Goal: Task Accomplishment & Management: Manage account settings

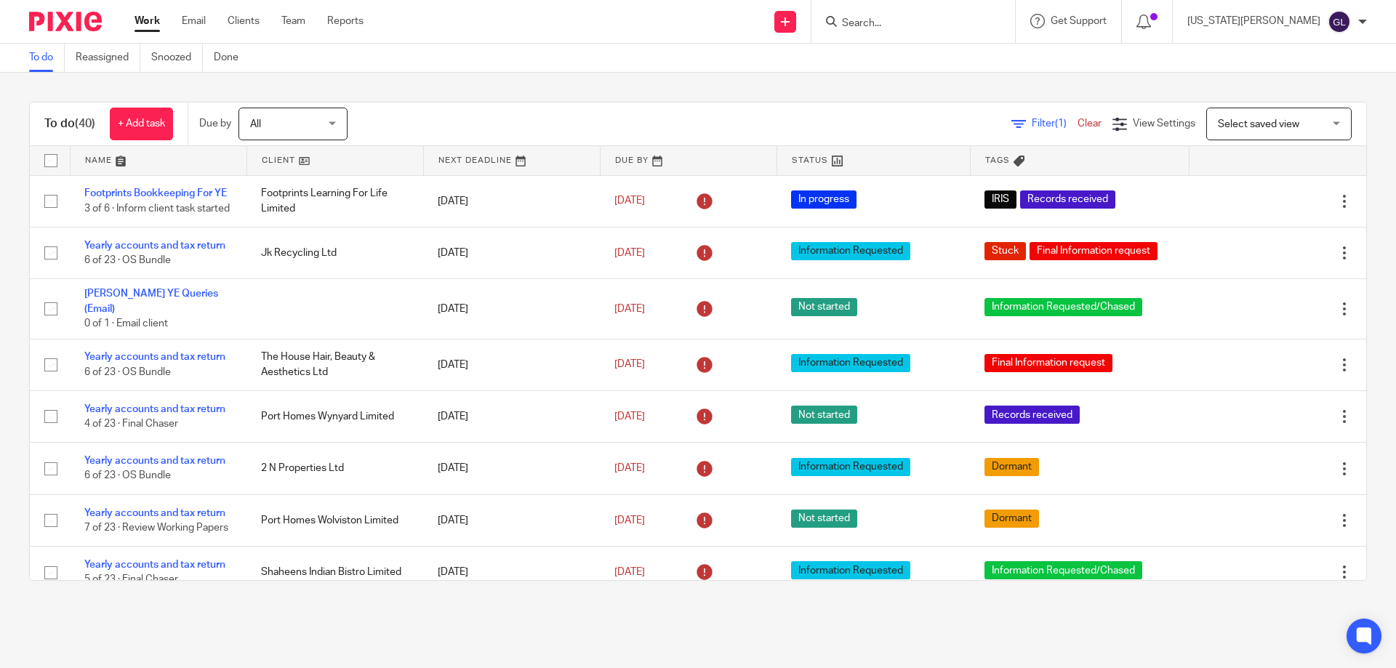
click at [937, 18] on input "Search" at bounding box center [906, 23] width 131 height 13
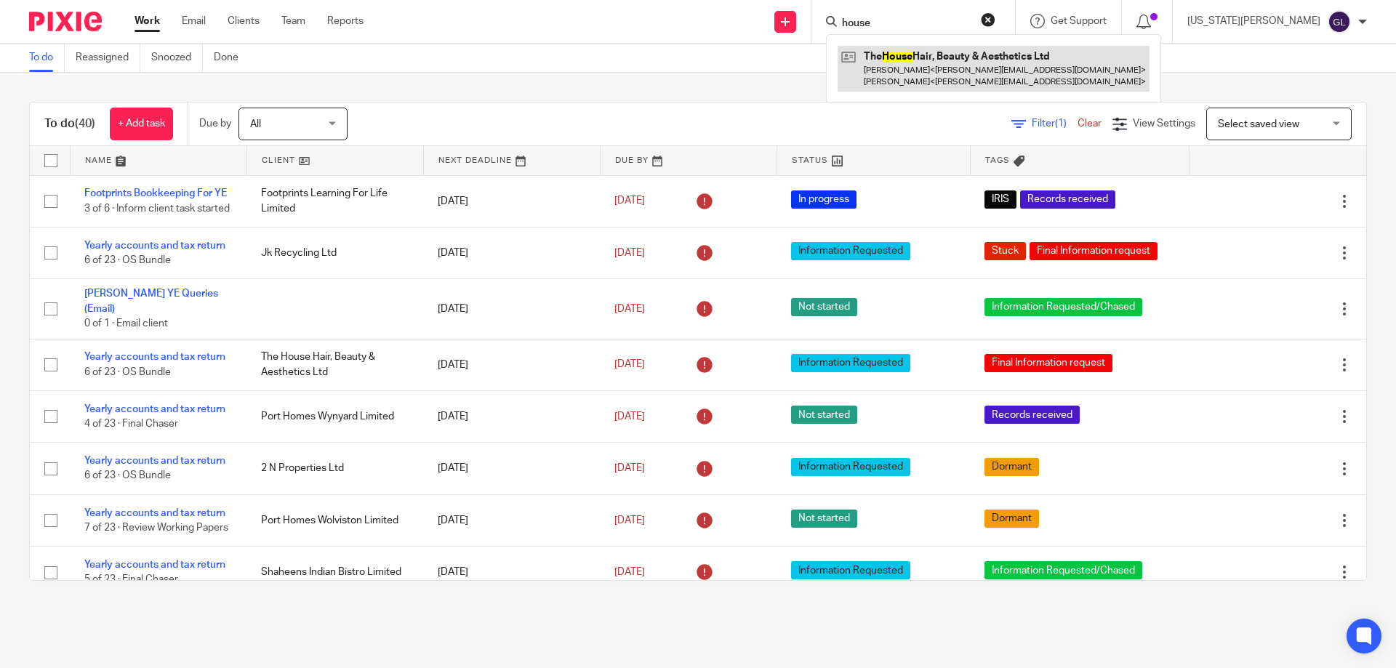
type input "house"
click at [1022, 64] on link at bounding box center [994, 68] width 312 height 45
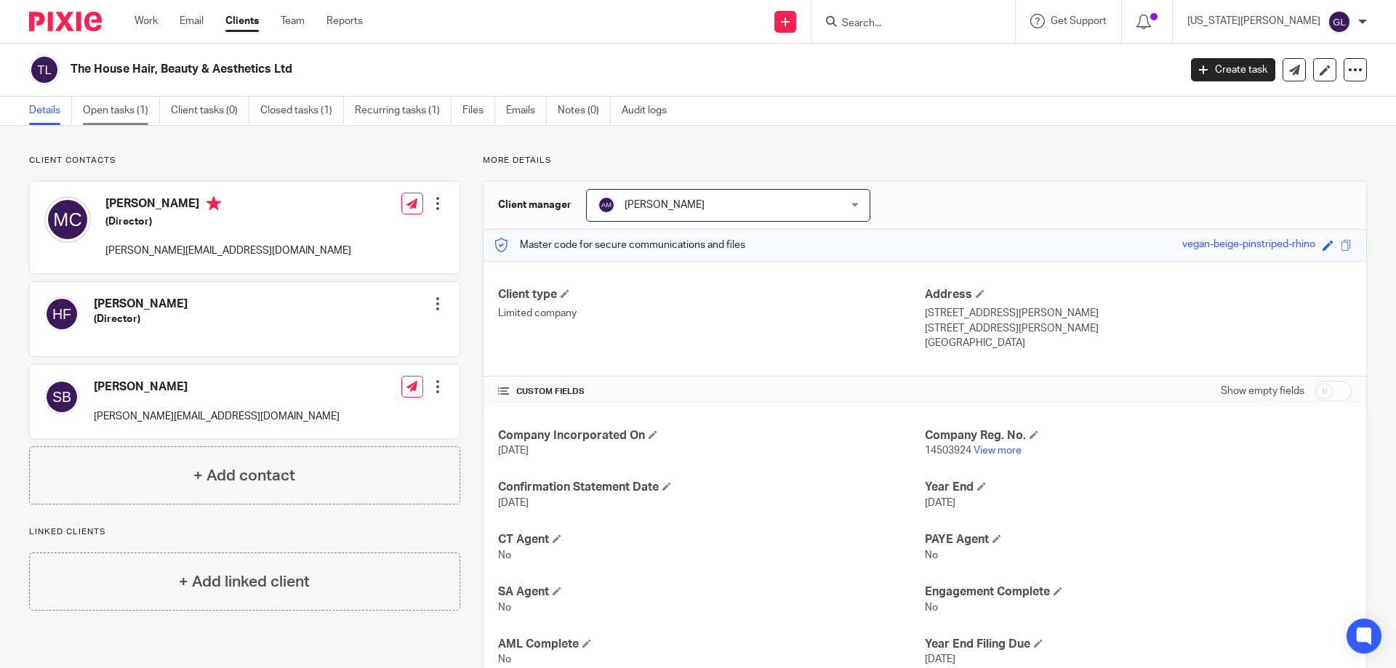
click at [137, 113] on link "Open tasks (1)" at bounding box center [121, 111] width 77 height 28
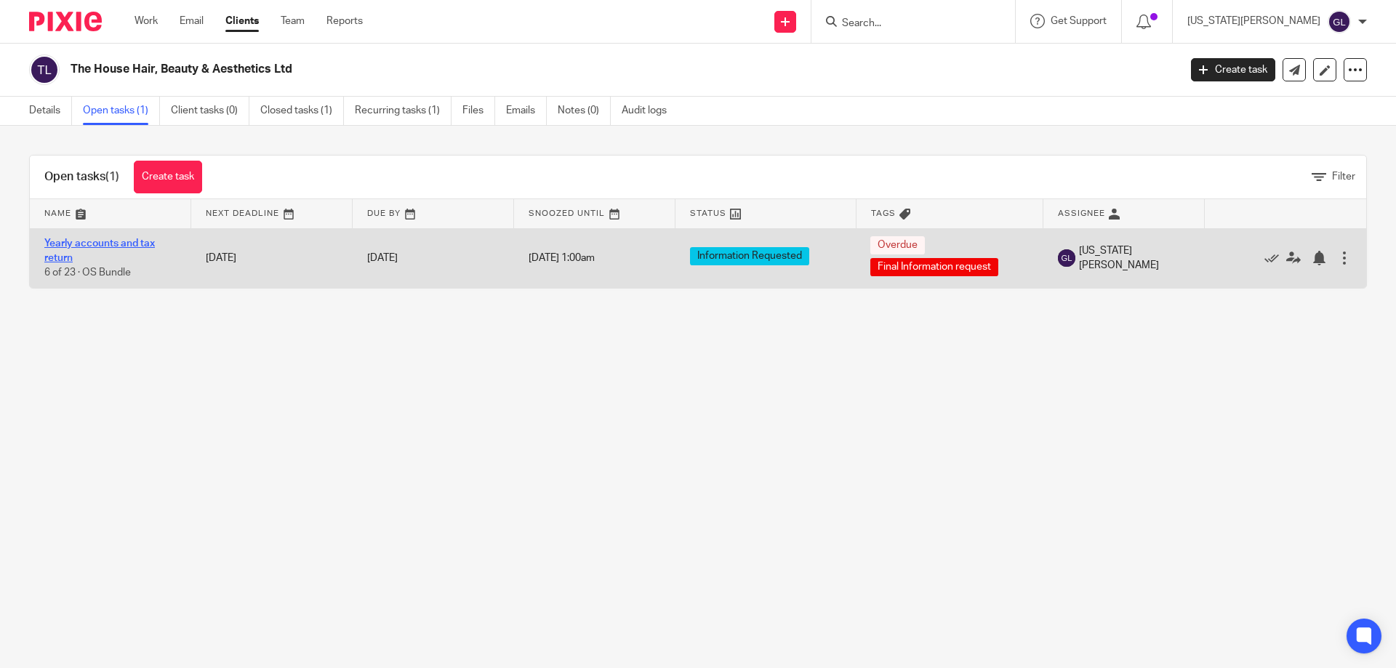
click at [129, 242] on link "Yearly accounts and tax return" at bounding box center [99, 251] width 111 height 25
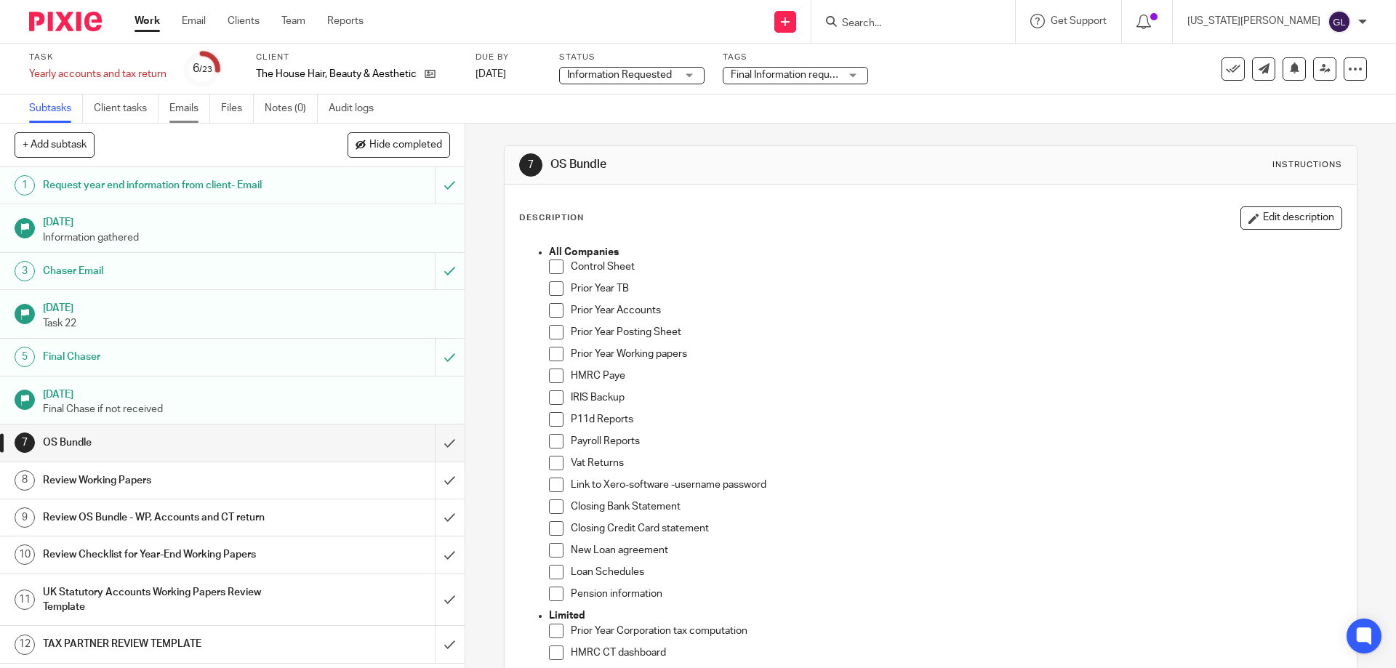
click at [182, 114] on link "Emails" at bounding box center [189, 109] width 41 height 28
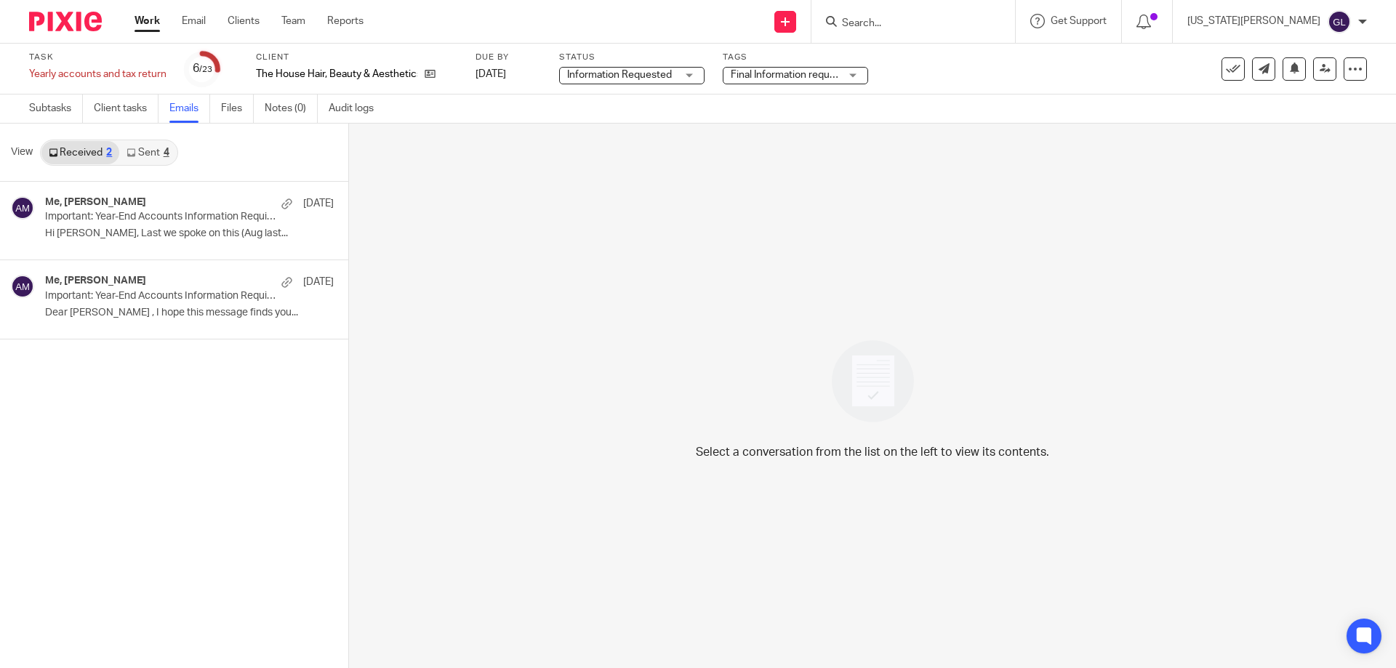
click at [151, 146] on link "Sent 4" at bounding box center [147, 152] width 57 height 23
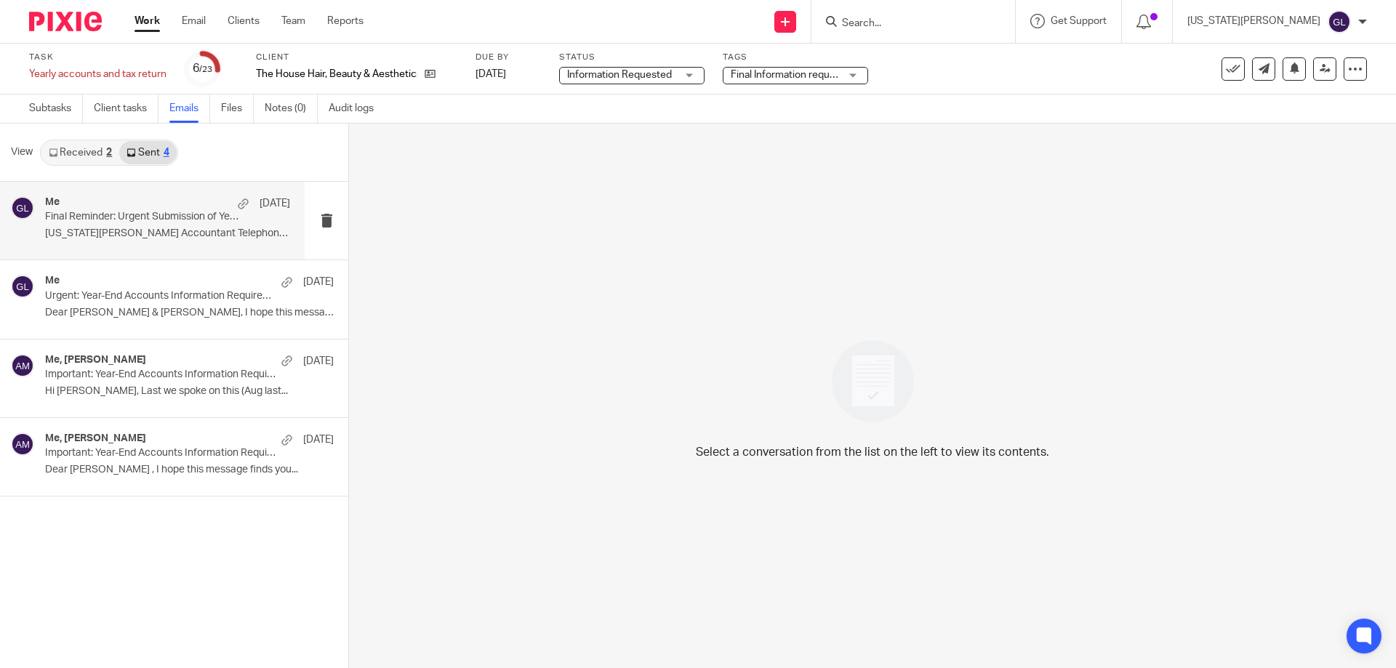
click at [153, 229] on p "[US_STATE][PERSON_NAME] Accountant Telephone:..." at bounding box center [167, 234] width 245 height 12
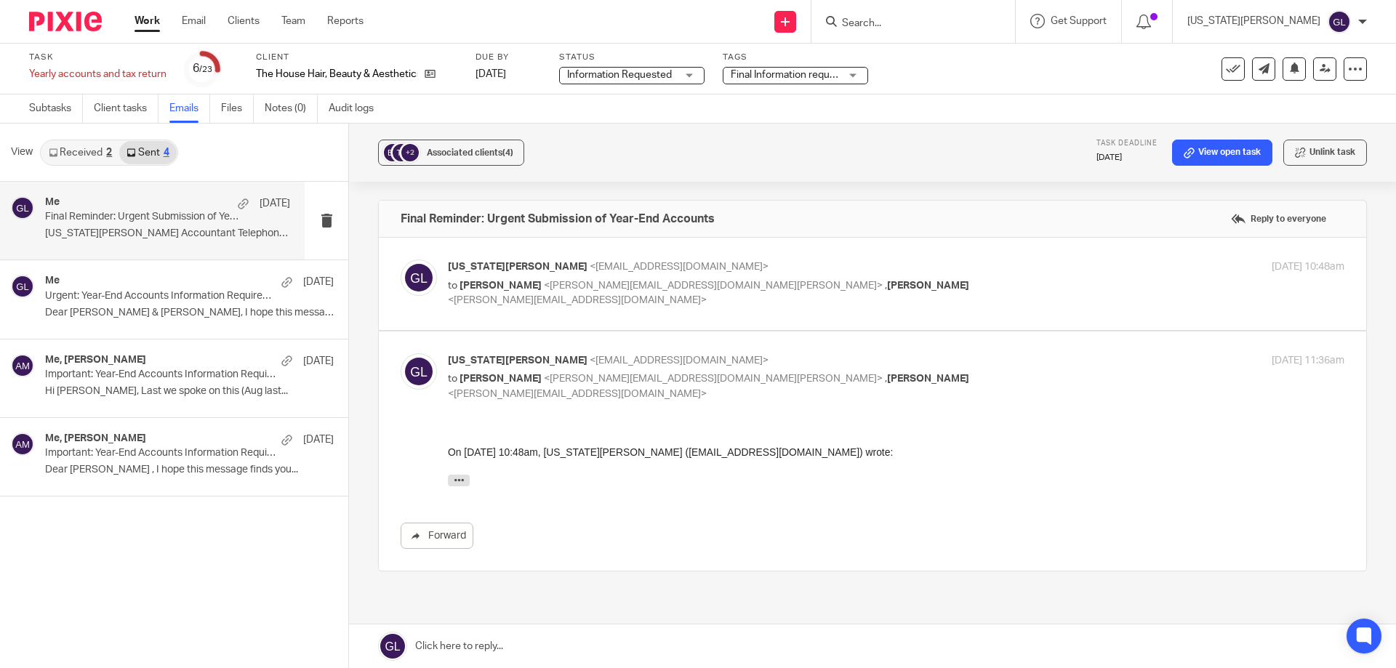
click at [668, 321] on label at bounding box center [873, 284] width 988 height 92
click at [401, 260] on input "checkbox" at bounding box center [400, 259] width 1 height 1
checkbox input "true"
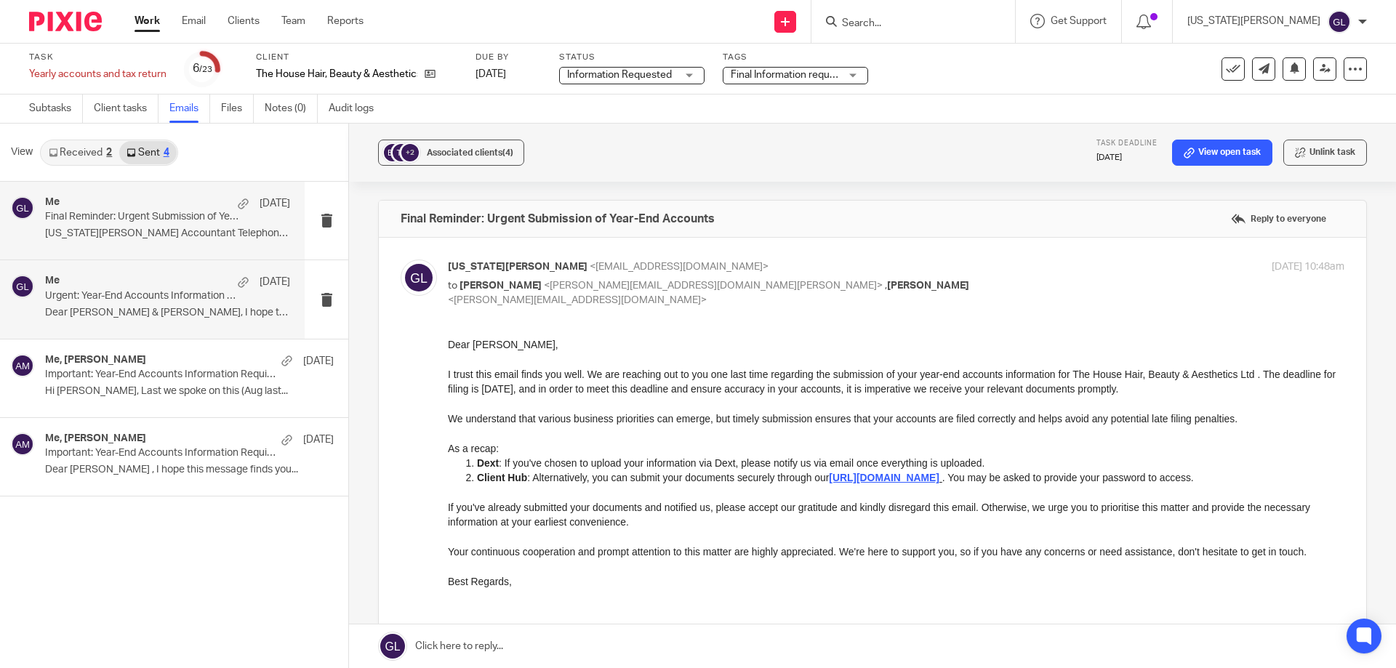
click at [166, 305] on div "Me 17 Jun Urgent: Year-End Accounts Information Required - The House Hair, Beau…" at bounding box center [167, 299] width 245 height 49
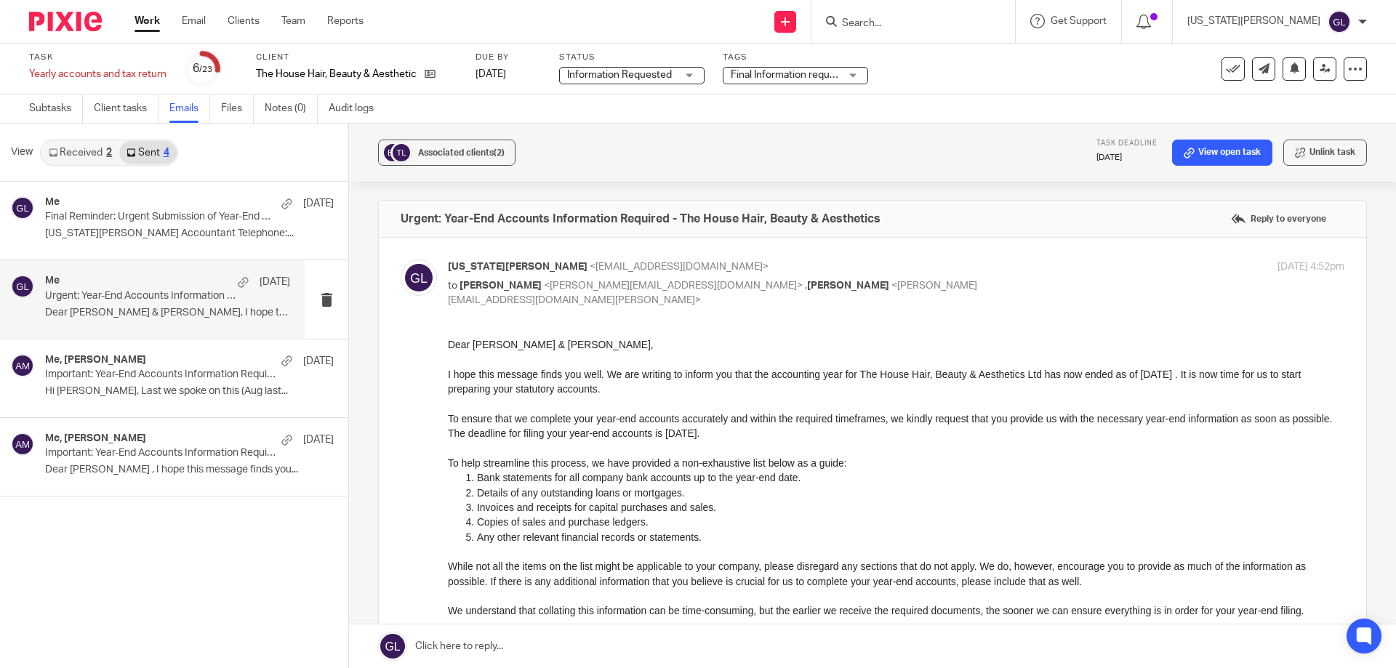
scroll to position [73, 0]
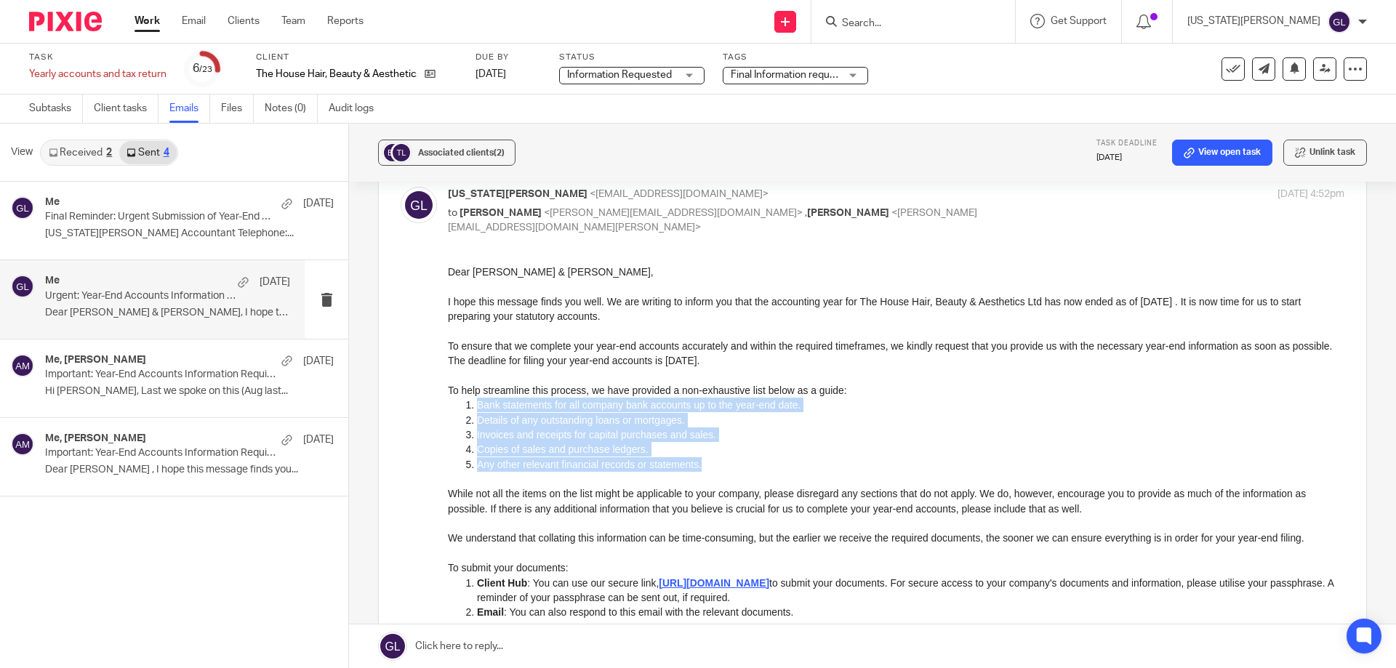
drag, startPoint x: 709, startPoint y: 469, endPoint x: 477, endPoint y: 401, distance: 241.9
click at [477, 401] on ol "Bank statements for all company bank accounts up to the year-end date. Details …" at bounding box center [896, 434] width 897 height 74
click at [713, 461] on p "Any other relevant financial records or statements." at bounding box center [911, 464] width 868 height 15
click at [720, 464] on p "Any other relevant financial records or statements." at bounding box center [911, 464] width 868 height 15
drag, startPoint x: 695, startPoint y: 465, endPoint x: 468, endPoint y: 409, distance: 234.4
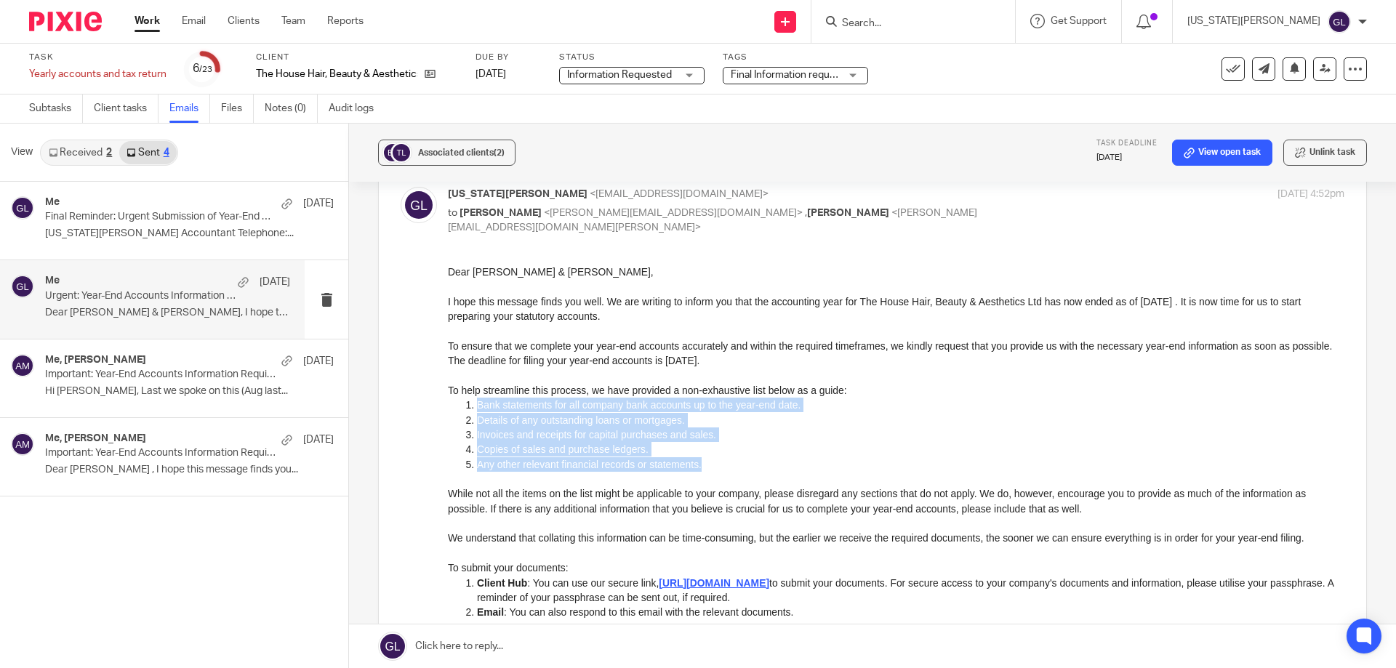
click at [468, 409] on ol "Bank statements for all company bank accounts up to the year-end date. Details …" at bounding box center [896, 434] width 897 height 74
copy ol "Bank statements for all company bank accounts up to the year-end date. Details …"
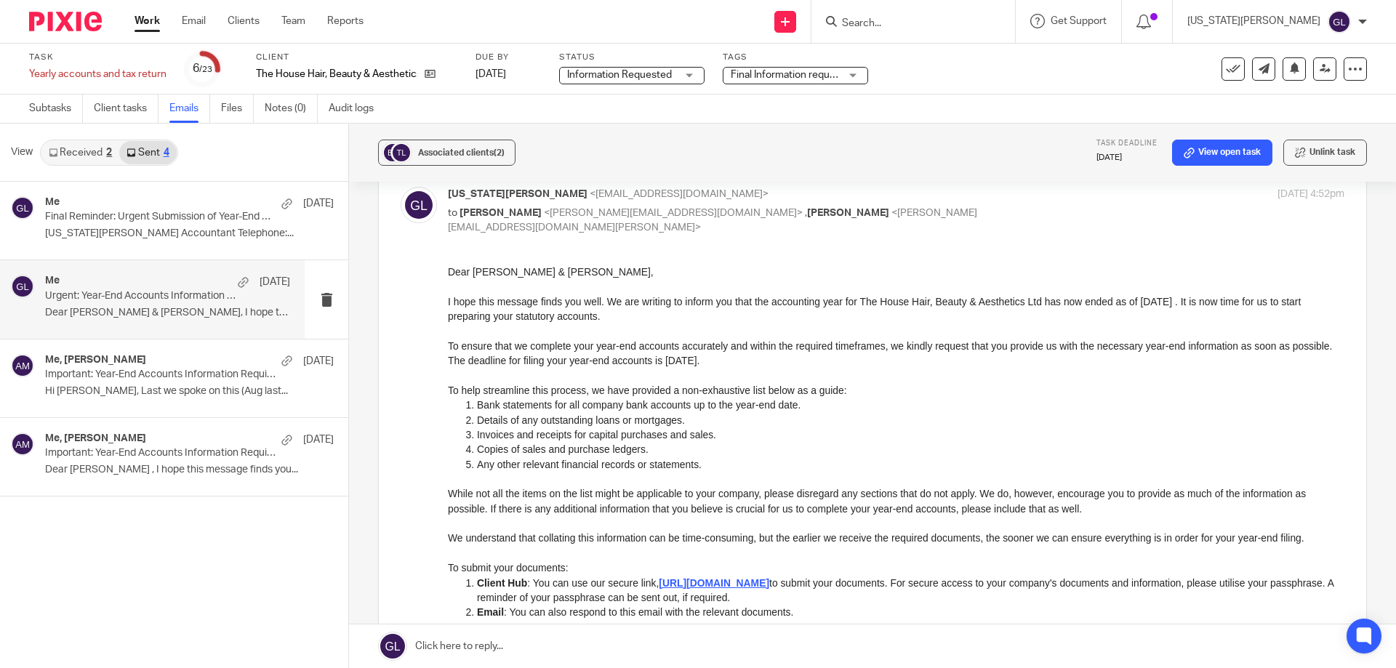
click at [1087, 392] on p "To help streamline this process, we have provided a non-exhaustive list below a…" at bounding box center [896, 390] width 897 height 15
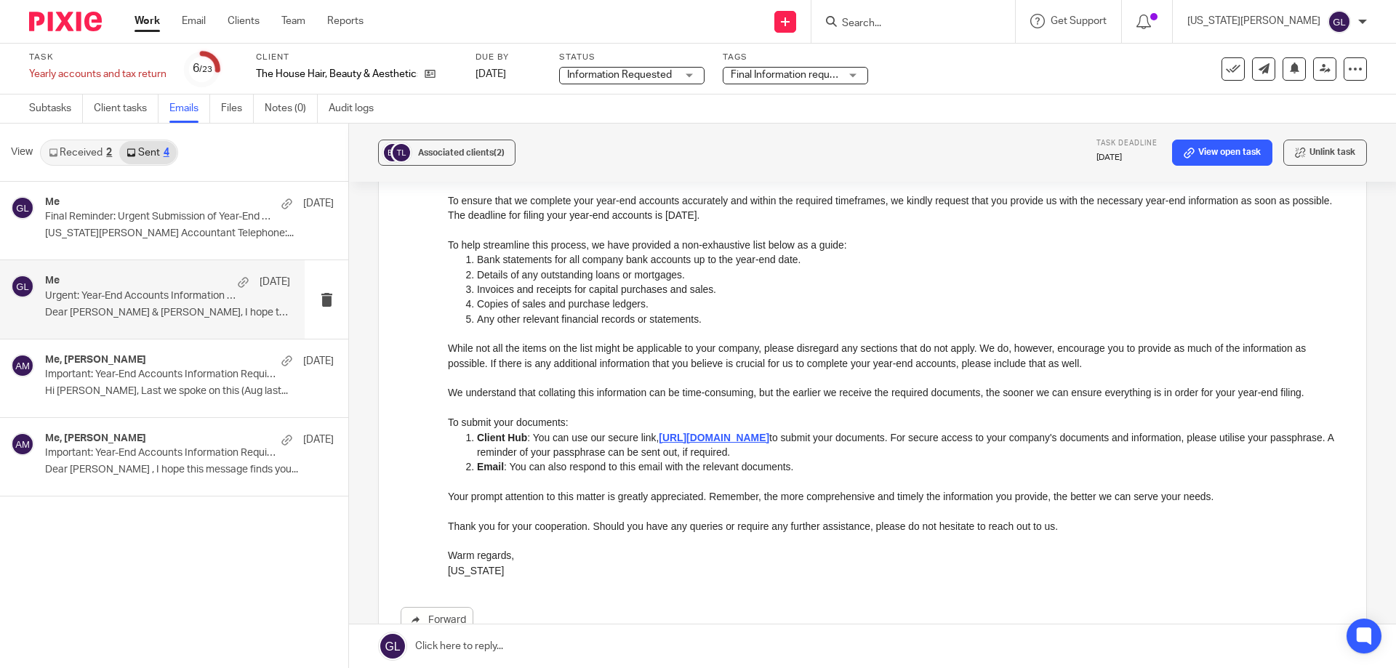
scroll to position [0, 0]
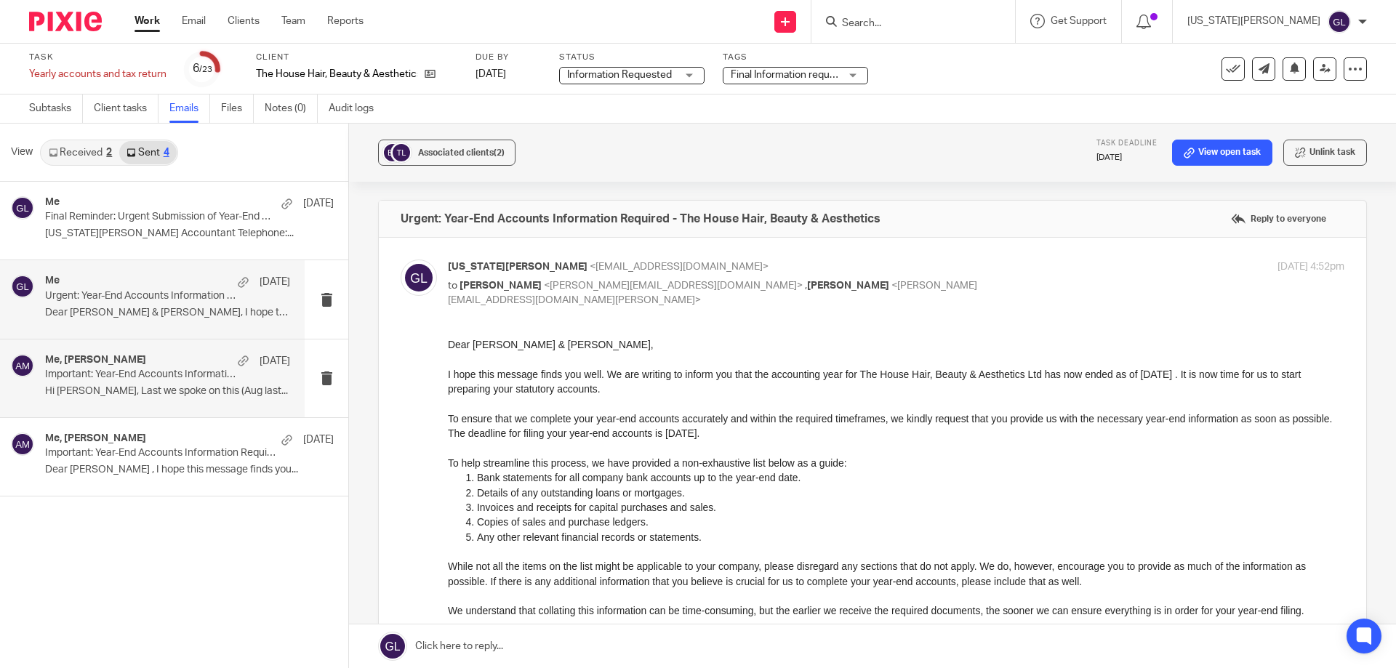
click at [120, 385] on div "Me, Anne Mills 24 Mar Important: Year-End Accounts Information Required Hi Damo…" at bounding box center [167, 378] width 245 height 49
